Goal: Transaction & Acquisition: Download file/media

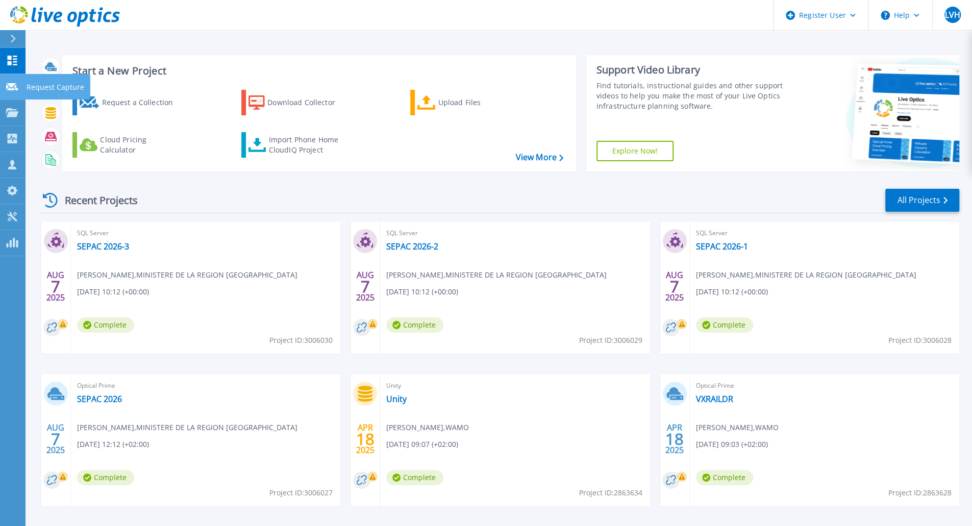
click at [15, 88] on icon at bounding box center [12, 87] width 12 height 8
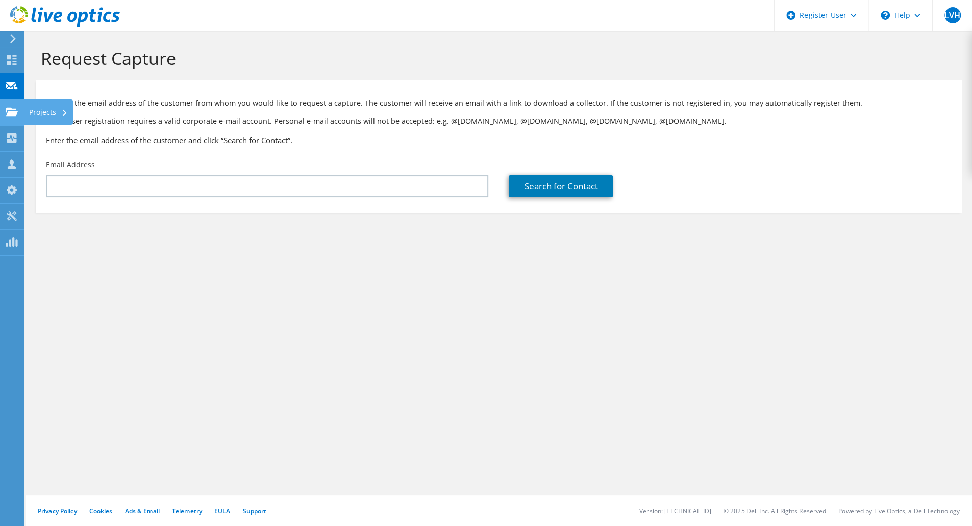
click at [10, 109] on use at bounding box center [12, 111] width 12 height 9
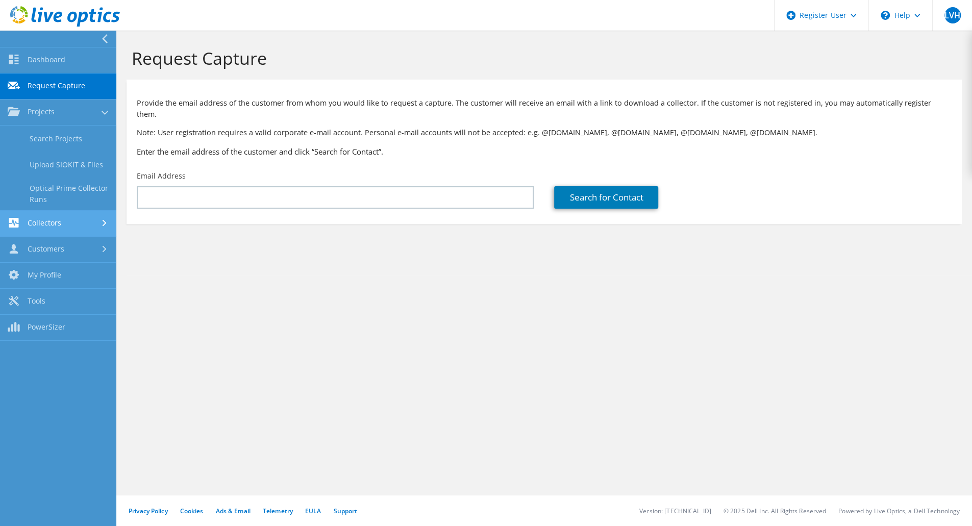
click at [46, 223] on link "Collectors" at bounding box center [58, 224] width 116 height 26
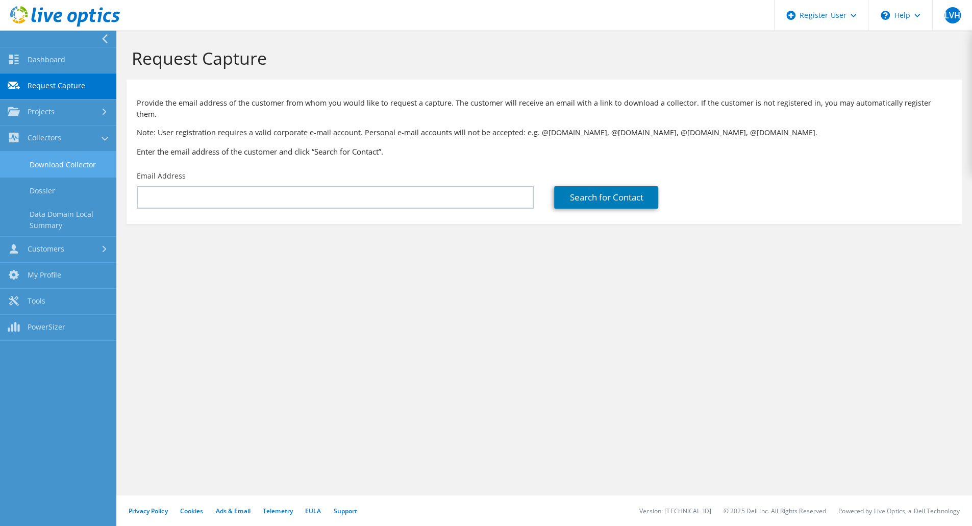
click at [77, 165] on link "Download Collector" at bounding box center [58, 165] width 116 height 26
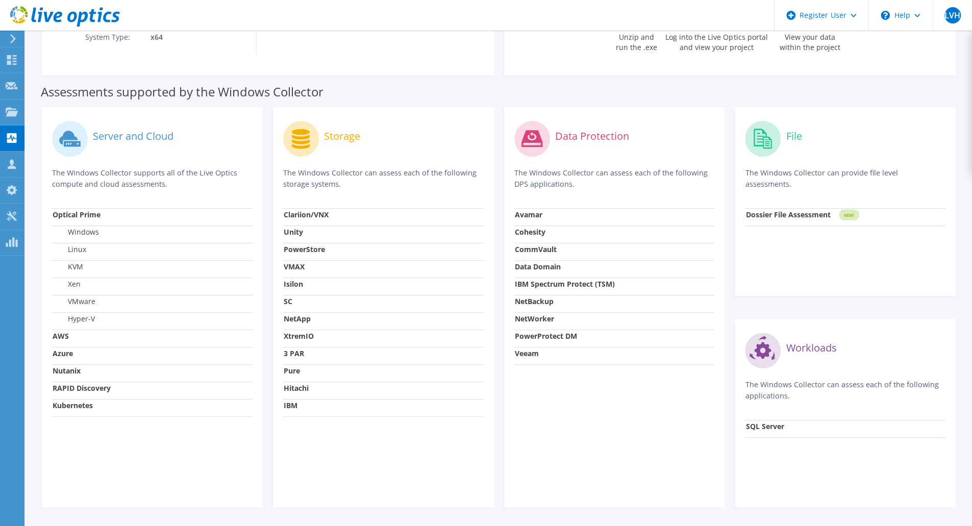
scroll to position [235, 0]
